Goal: Task Accomplishment & Management: Manage account settings

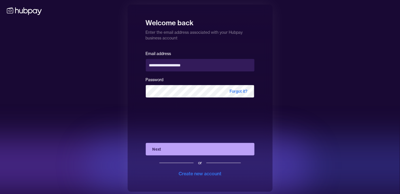
click at [166, 150] on button "Next" at bounding box center [200, 149] width 109 height 12
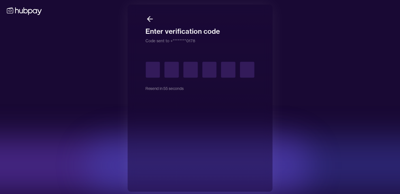
type input "*"
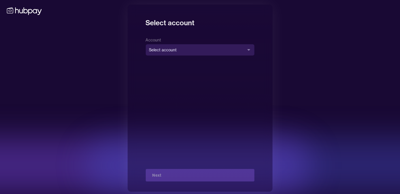
click at [188, 48] on body "**********" at bounding box center [200, 98] width 400 height 196
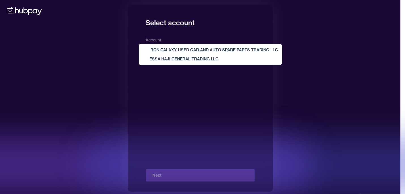
select select "**********"
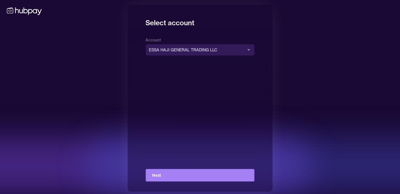
click at [182, 172] on button "Next" at bounding box center [200, 175] width 109 height 12
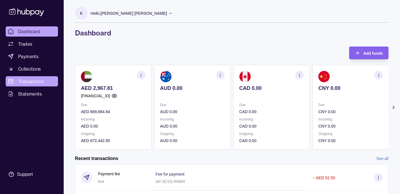
click at [38, 83] on span "Transactions" at bounding box center [31, 81] width 26 height 7
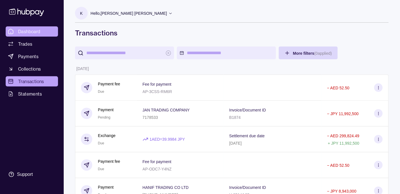
click at [27, 30] on span "Dashboard" at bounding box center [29, 31] width 22 height 7
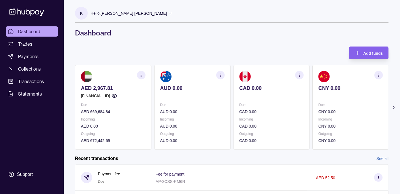
click at [115, 9] on div "Hello, [PERSON_NAME] [PERSON_NAME]" at bounding box center [132, 13] width 82 height 12
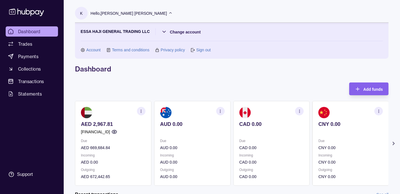
click at [116, 10] on p "Hello, [PERSON_NAME] [PERSON_NAME]" at bounding box center [129, 13] width 76 height 6
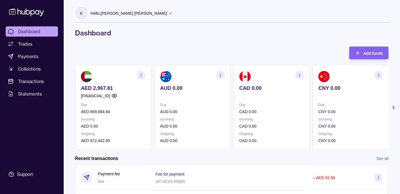
click at [124, 13] on p "Hello, [PERSON_NAME] [PERSON_NAME]" at bounding box center [129, 13] width 76 height 6
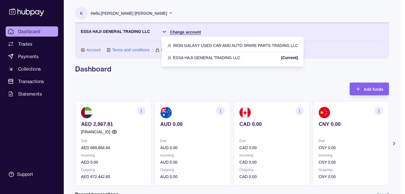
click at [185, 33] on html "Dashboard Trades Payments Collections Transactions Statements Support K Hello, …" at bounding box center [202, 173] width 405 height 347
click at [183, 44] on p "IRON GALAXY USED CAR AND AUTO SPARE PARTS TRADING LLC" at bounding box center [235, 45] width 125 height 6
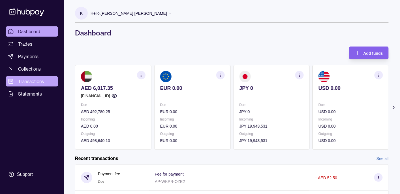
click at [31, 81] on span "Transactions" at bounding box center [31, 81] width 26 height 7
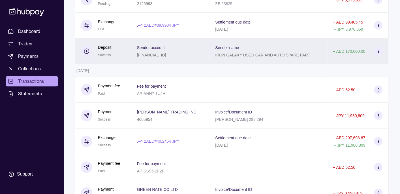
scroll to position [298, 0]
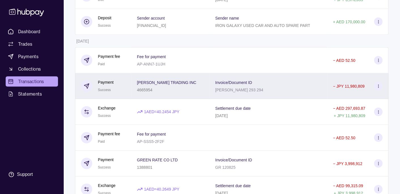
click at [126, 87] on div "Payment Success" at bounding box center [103, 86] width 45 height 14
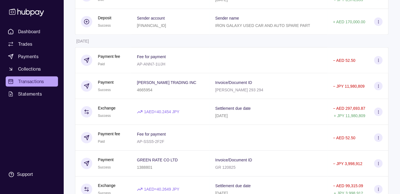
click at [128, 97] on html "Dashboard Trades Payments Collections Transactions Statements Support K Hello, …" at bounding box center [200, 15] width 400 height 627
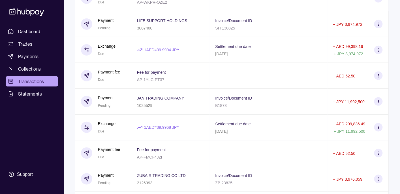
scroll to position [59, 0]
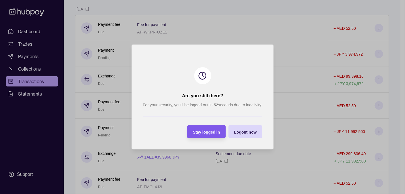
click at [216, 132] on span "Stay logged in" at bounding box center [206, 132] width 27 height 5
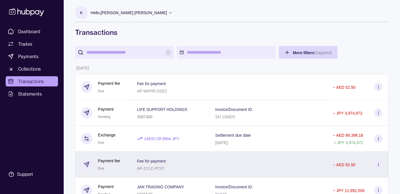
scroll to position [0, 0]
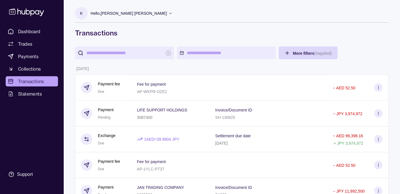
click at [128, 14] on p "Hello, [PERSON_NAME] [PERSON_NAME]" at bounding box center [129, 13] width 76 height 6
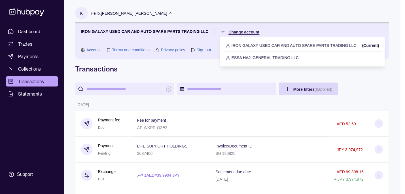
click at [239, 58] on p "ESSA HAJI GENERAL TRADING LLC" at bounding box center [264, 57] width 67 height 6
